Goal: Task Accomplishment & Management: Manage account settings

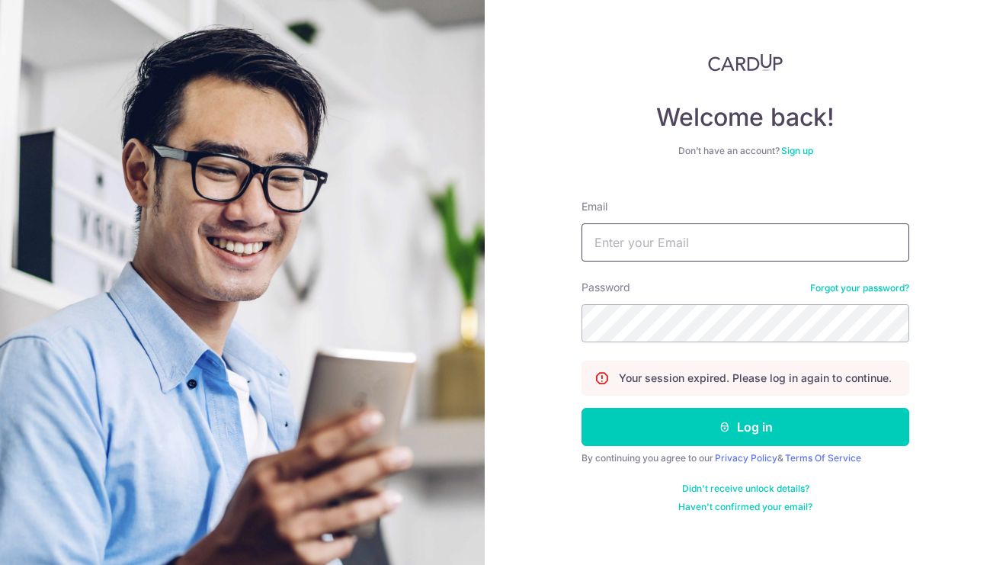
click at [600, 242] on input "Email" at bounding box center [746, 242] width 328 height 38
type input "[EMAIL_ADDRESS][DOMAIN_NAME]"
click at [582, 408] on button "Log in" at bounding box center [746, 427] width 328 height 38
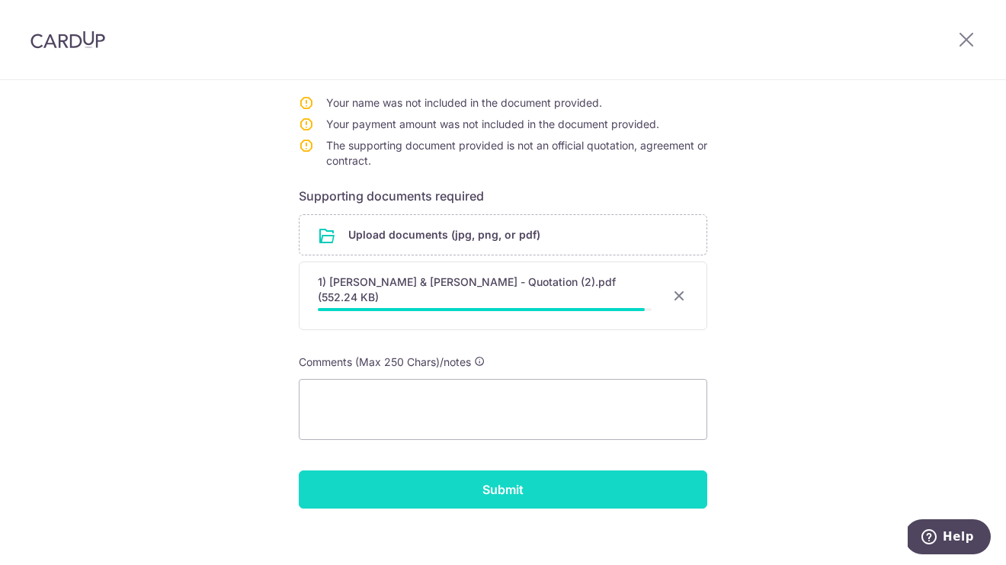
scroll to position [290, 0]
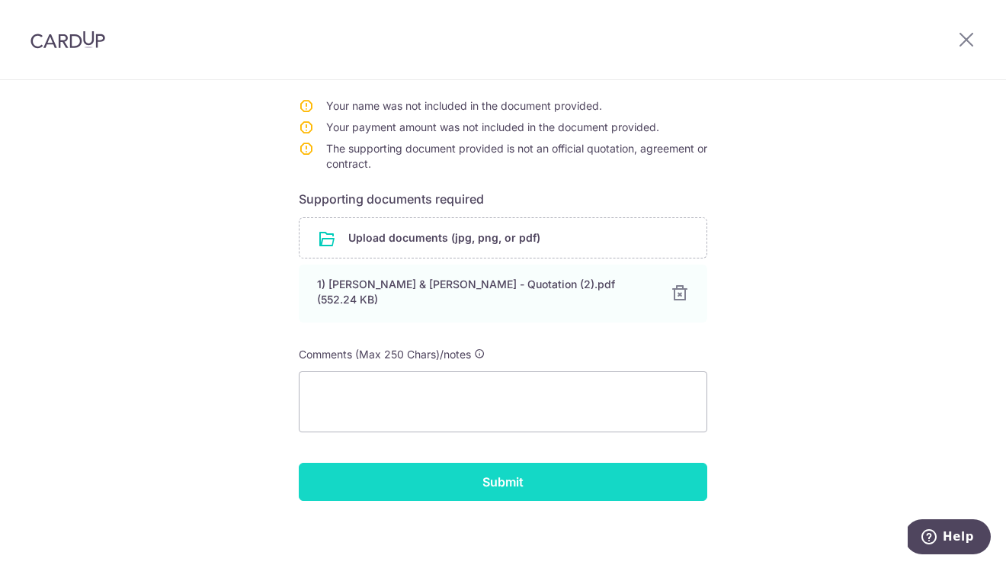
click at [417, 483] on input "Submit" at bounding box center [503, 482] width 409 height 38
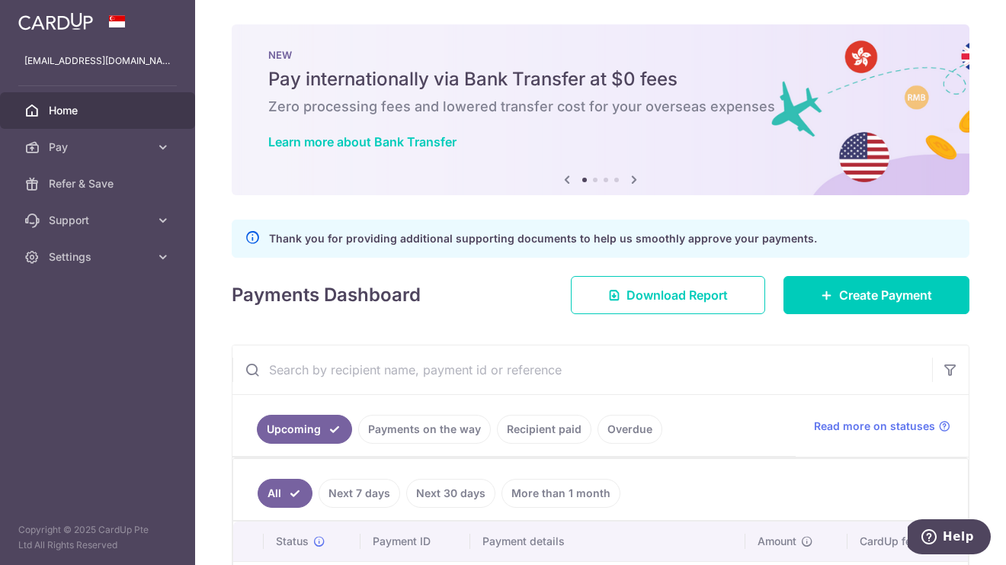
scroll to position [127, 0]
